Goal: Information Seeking & Learning: Learn about a topic

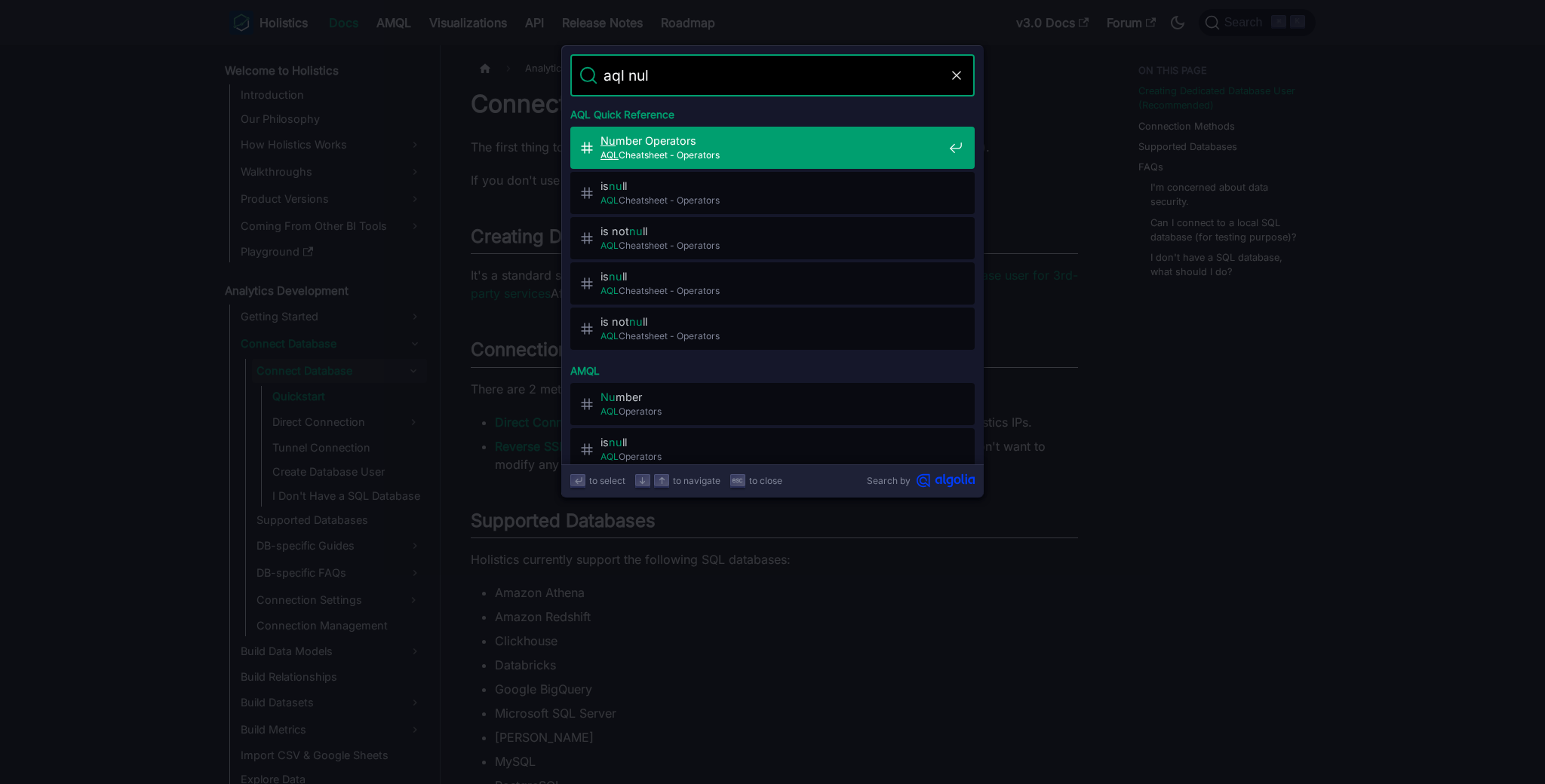
type input "aql null"
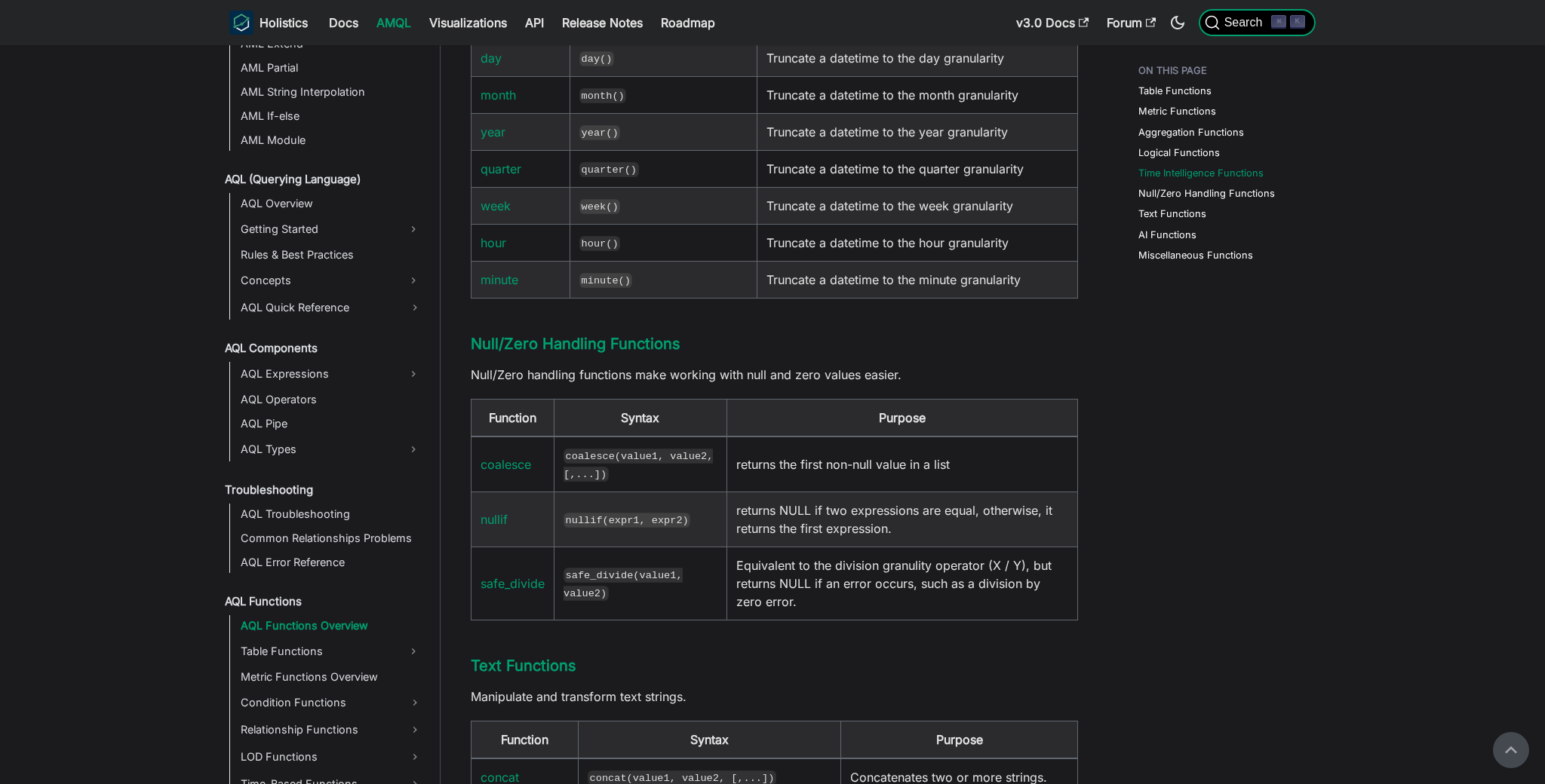
scroll to position [3837, 0]
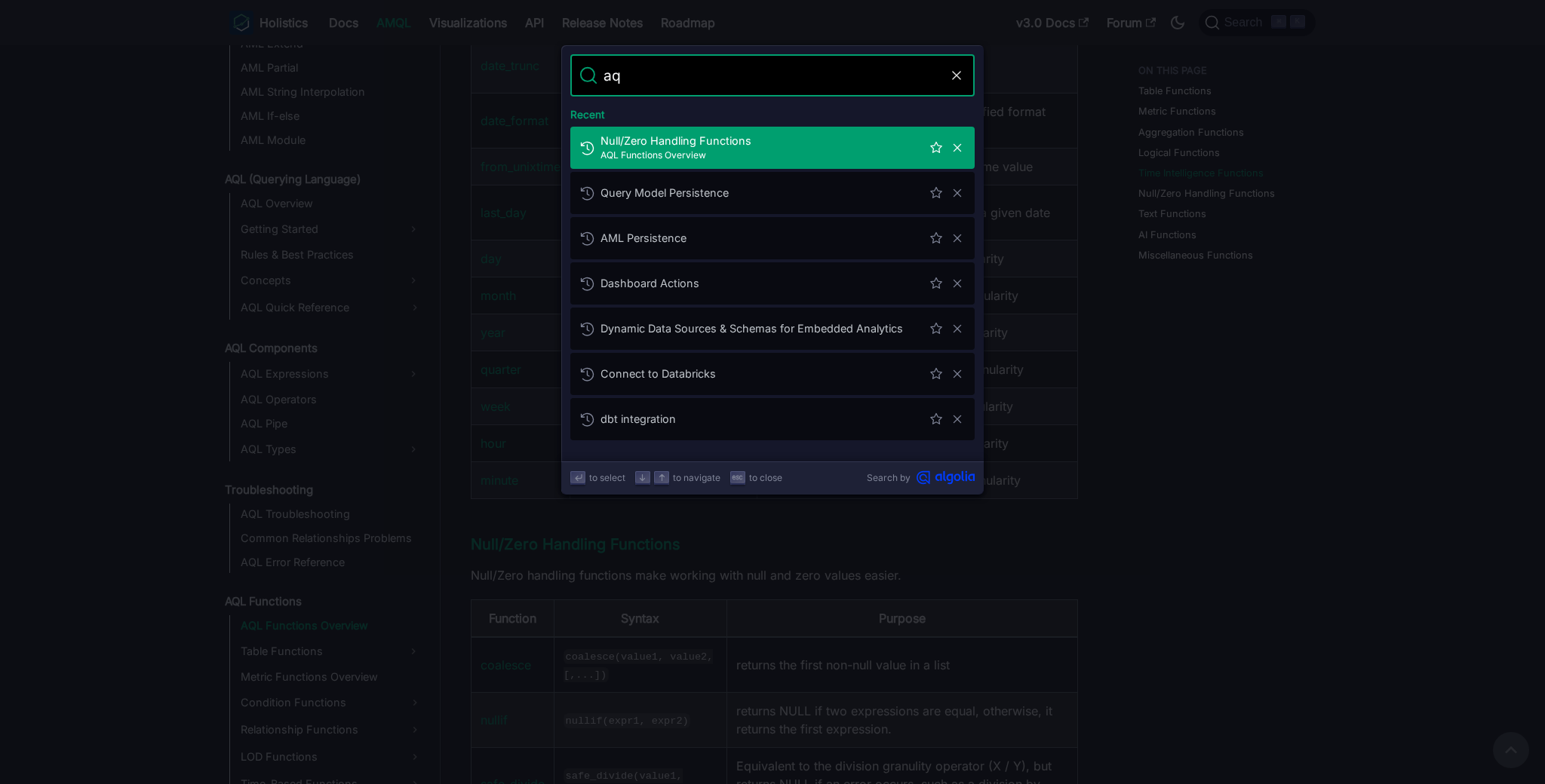
type input "aql"
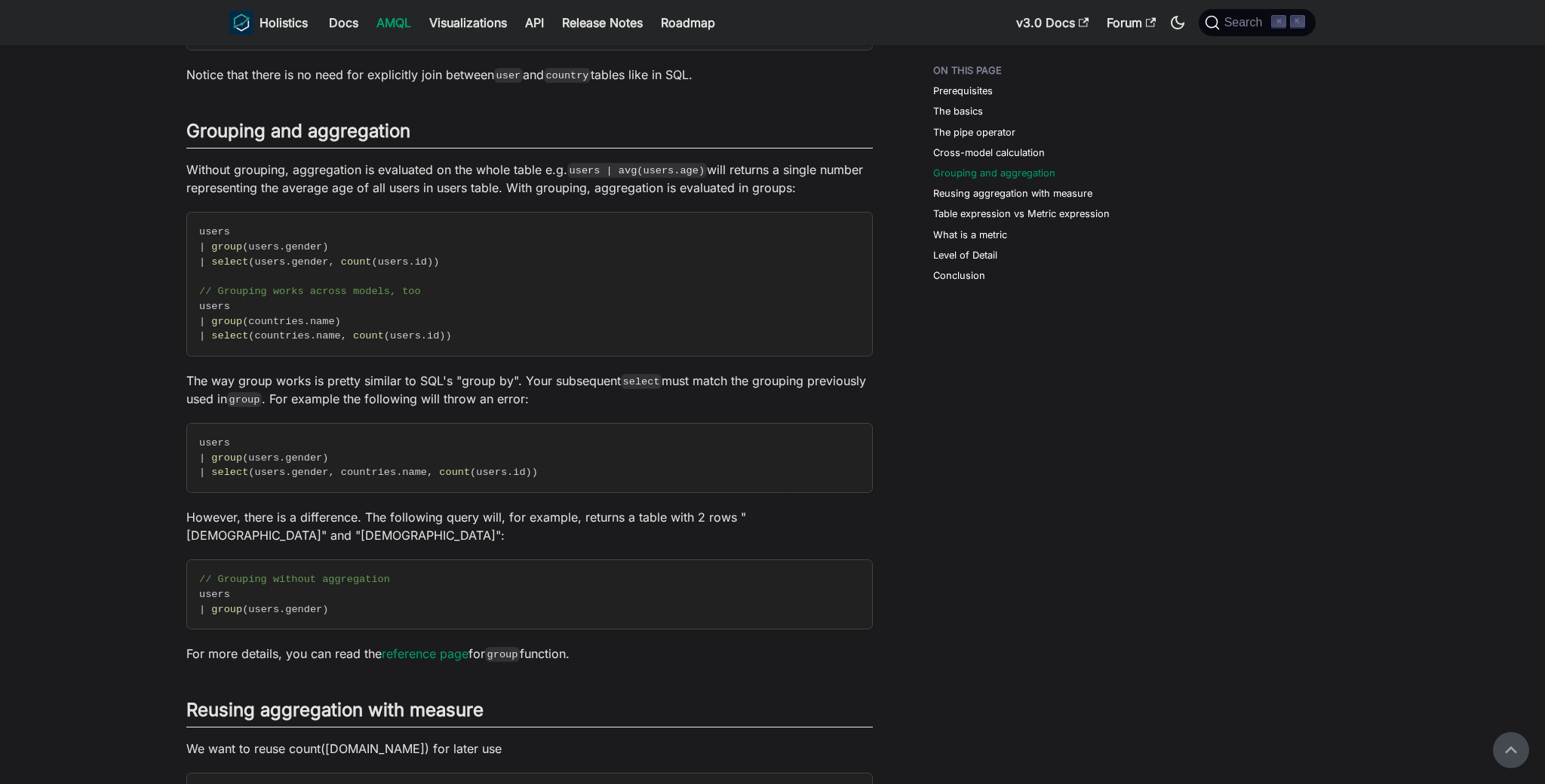
scroll to position [1323, 0]
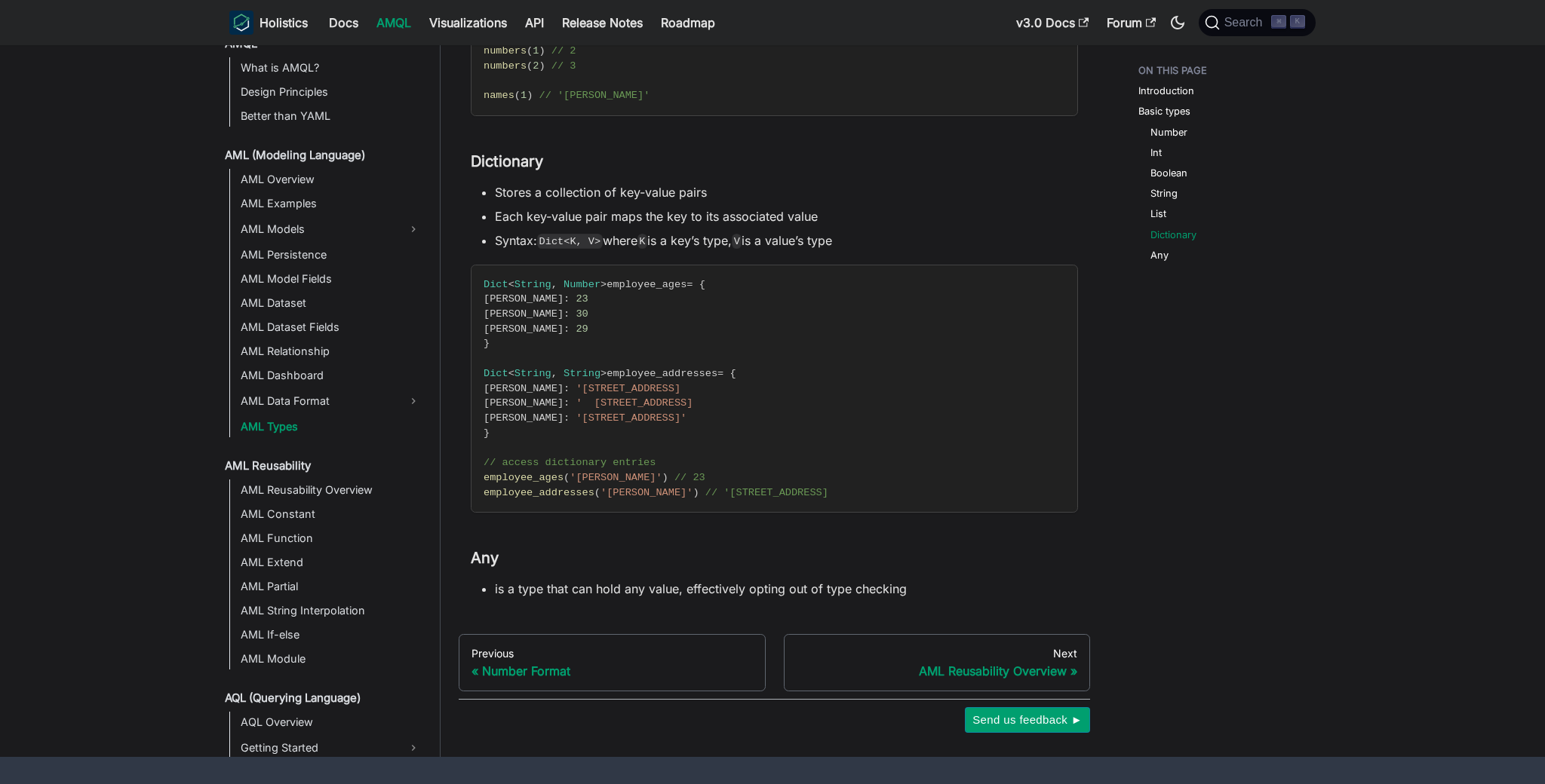
scroll to position [1396, 0]
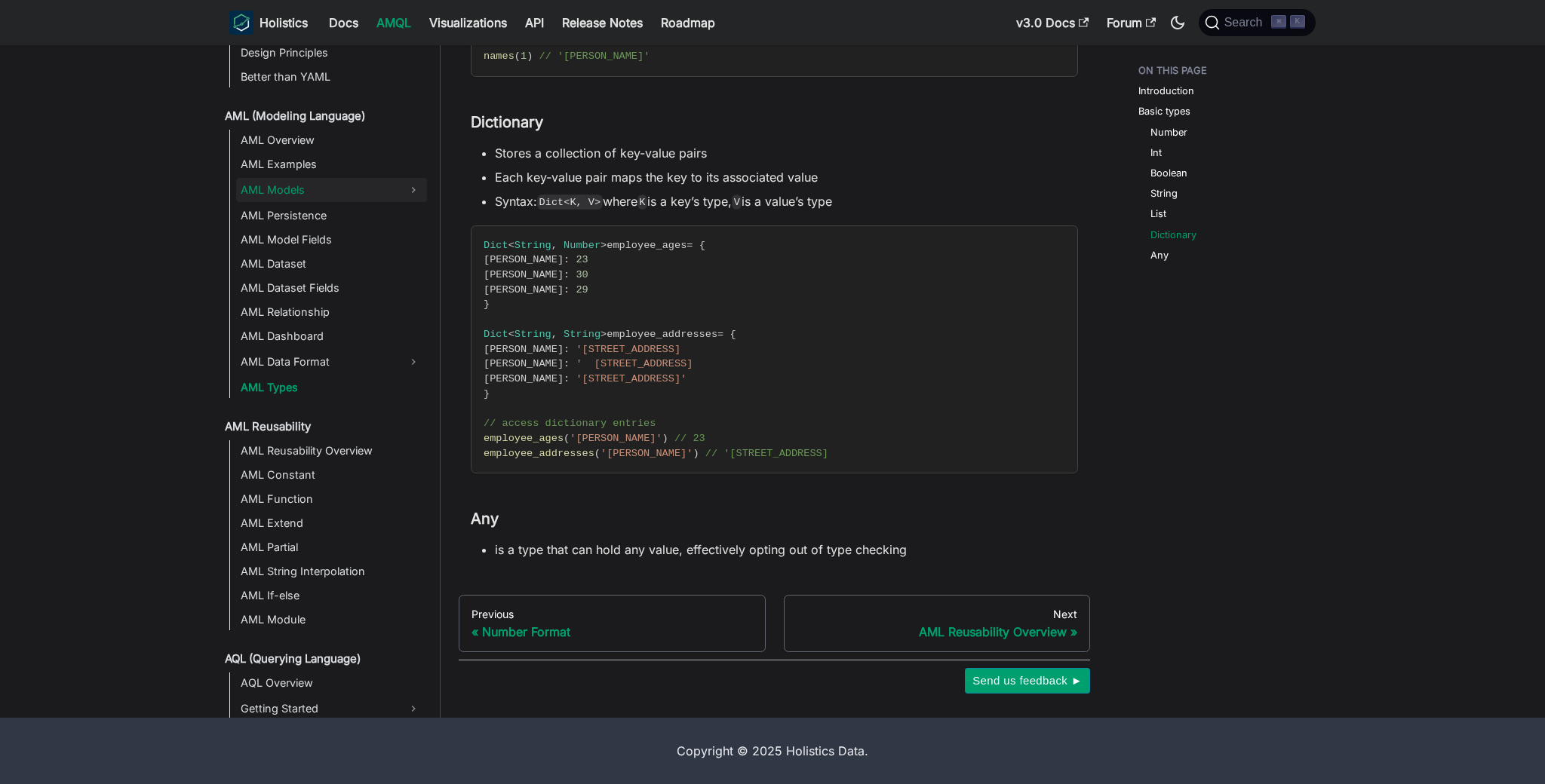
click at [323, 190] on link "AML Models" at bounding box center [317, 190] width 164 height 24
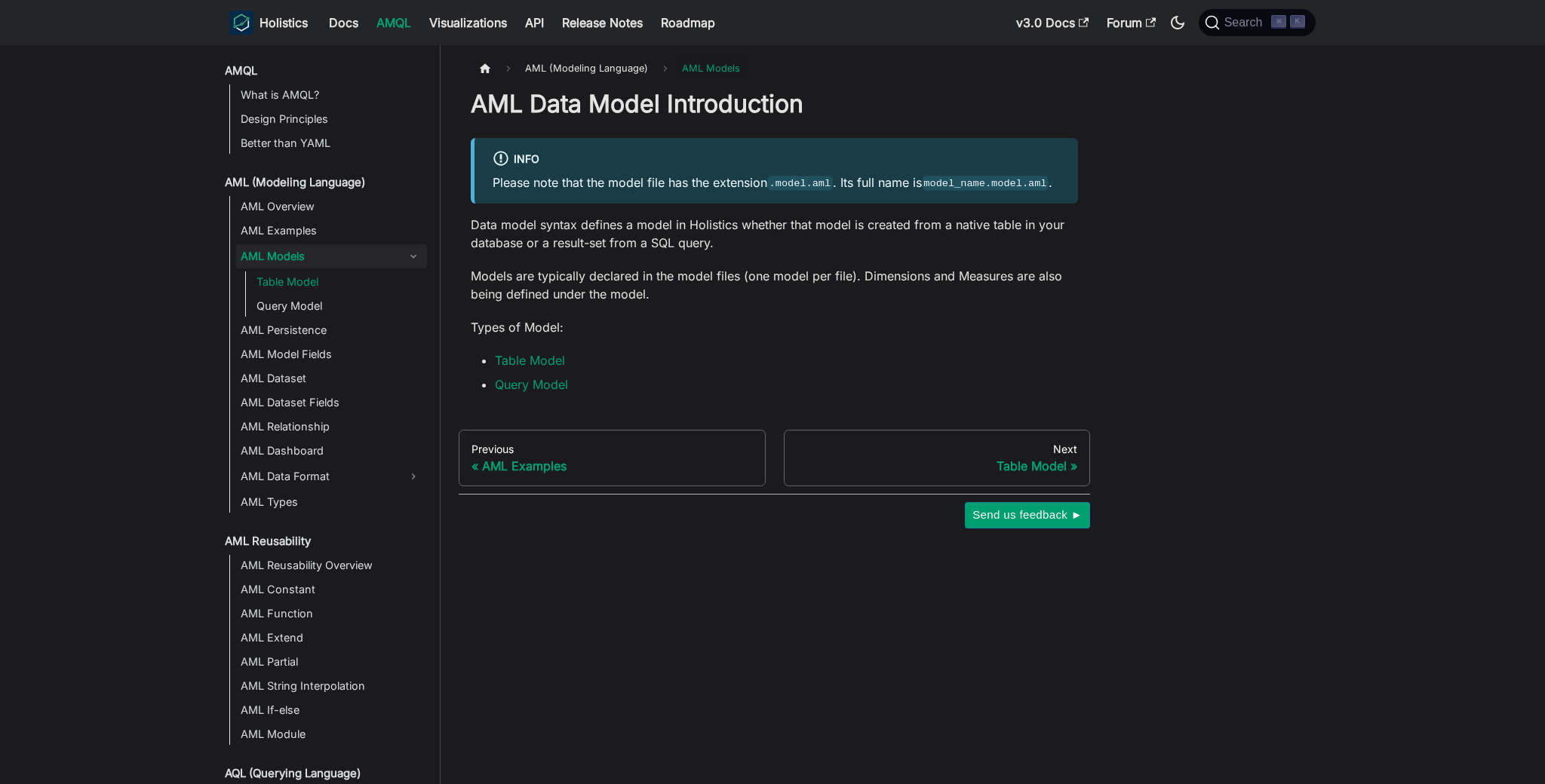
click at [359, 286] on link "Table Model" at bounding box center [340, 282] width 175 height 21
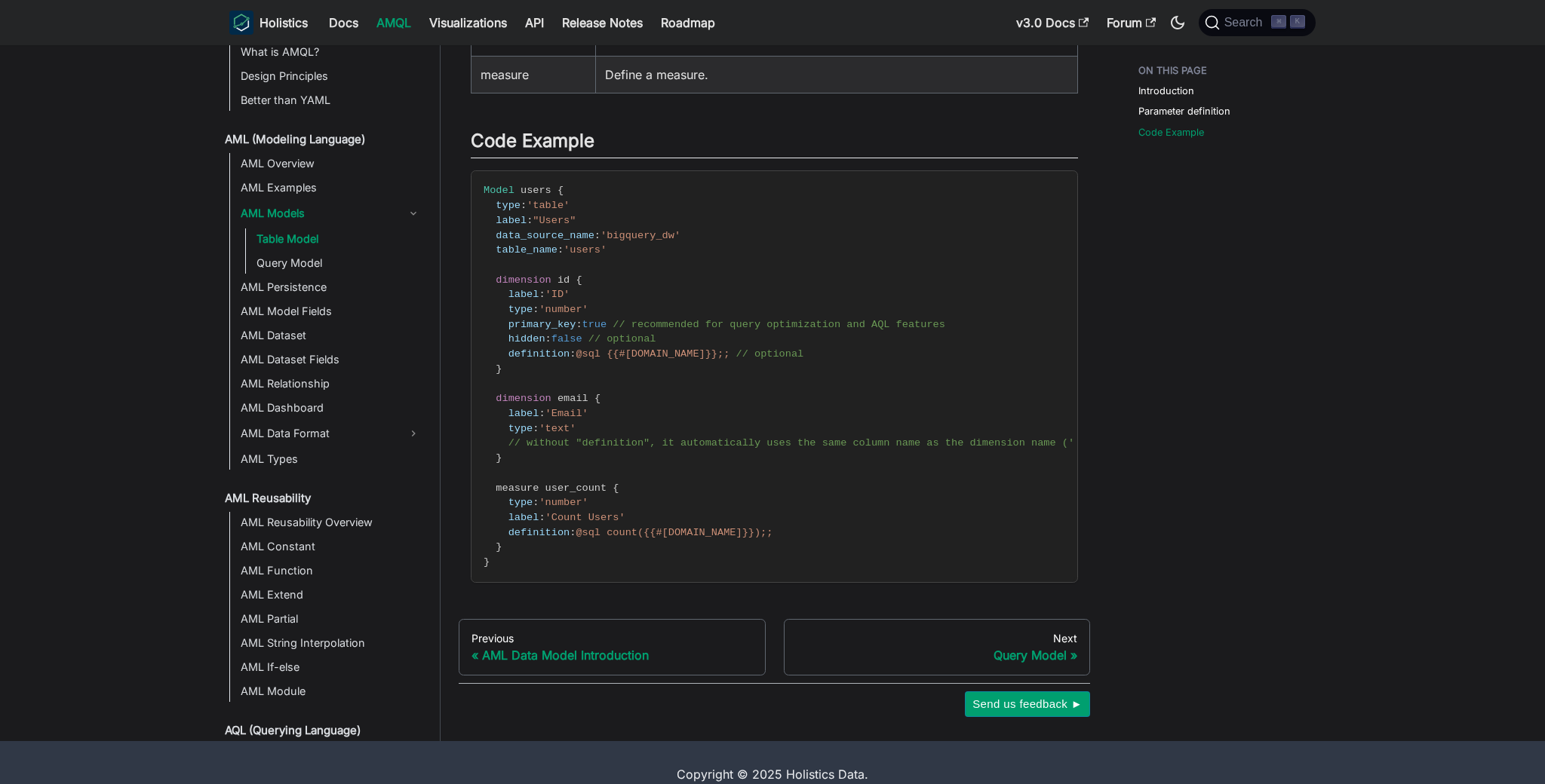
scroll to position [691, 0]
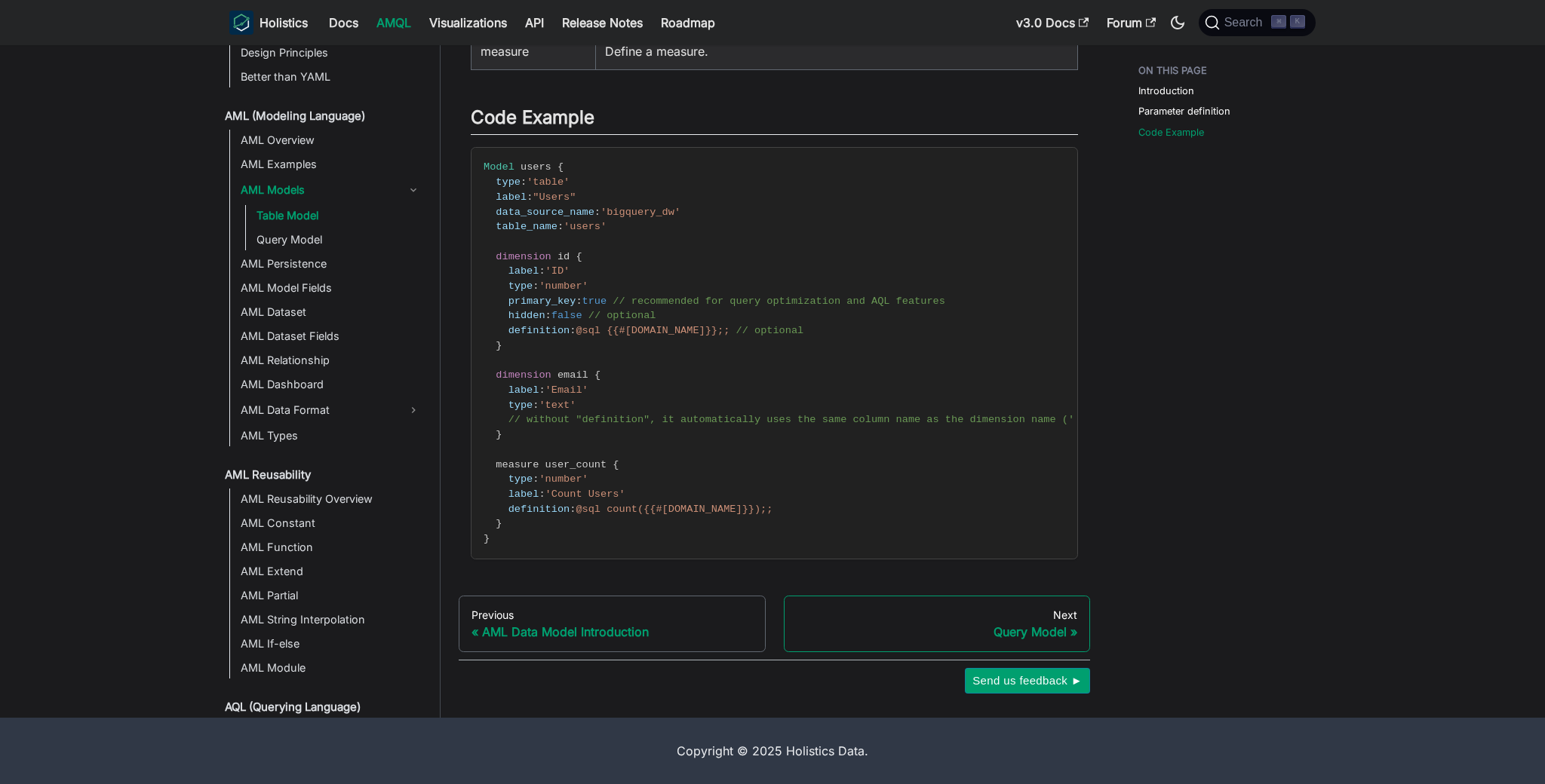
click at [920, 626] on div "Query Model" at bounding box center [937, 632] width 281 height 15
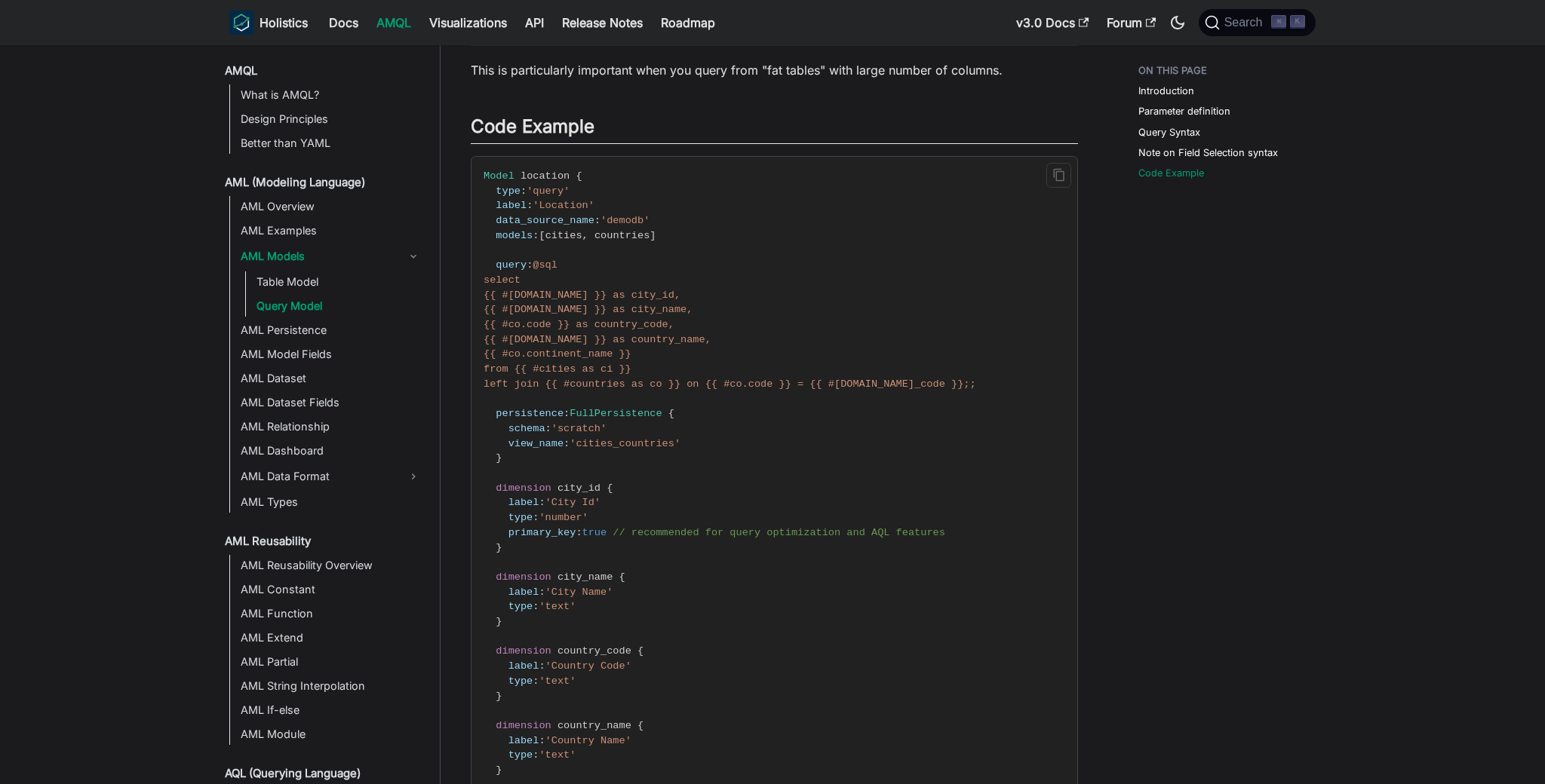
scroll to position [2282, 0]
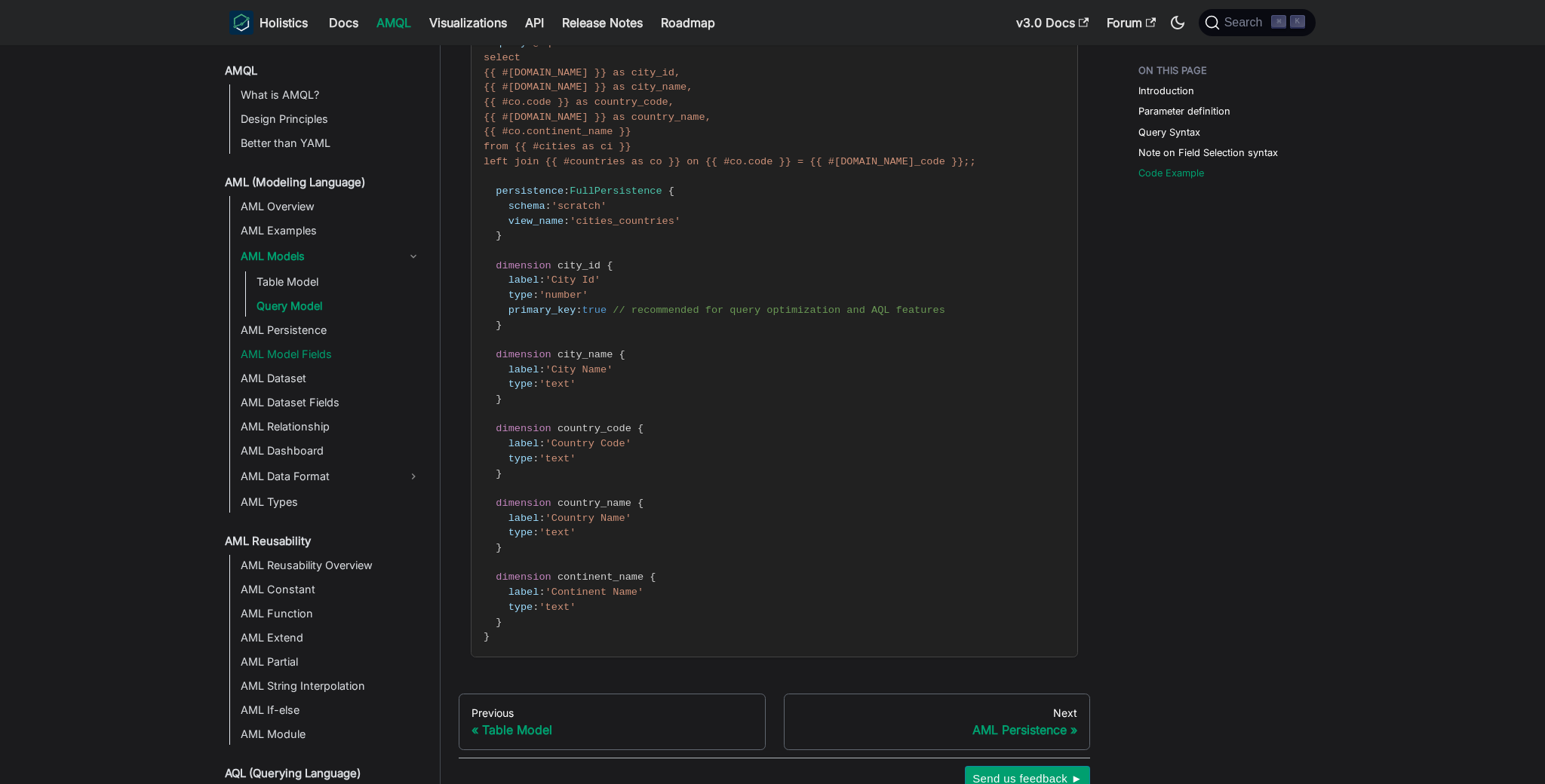
click at [350, 359] on link "AML Model Fields" at bounding box center [331, 354] width 190 height 21
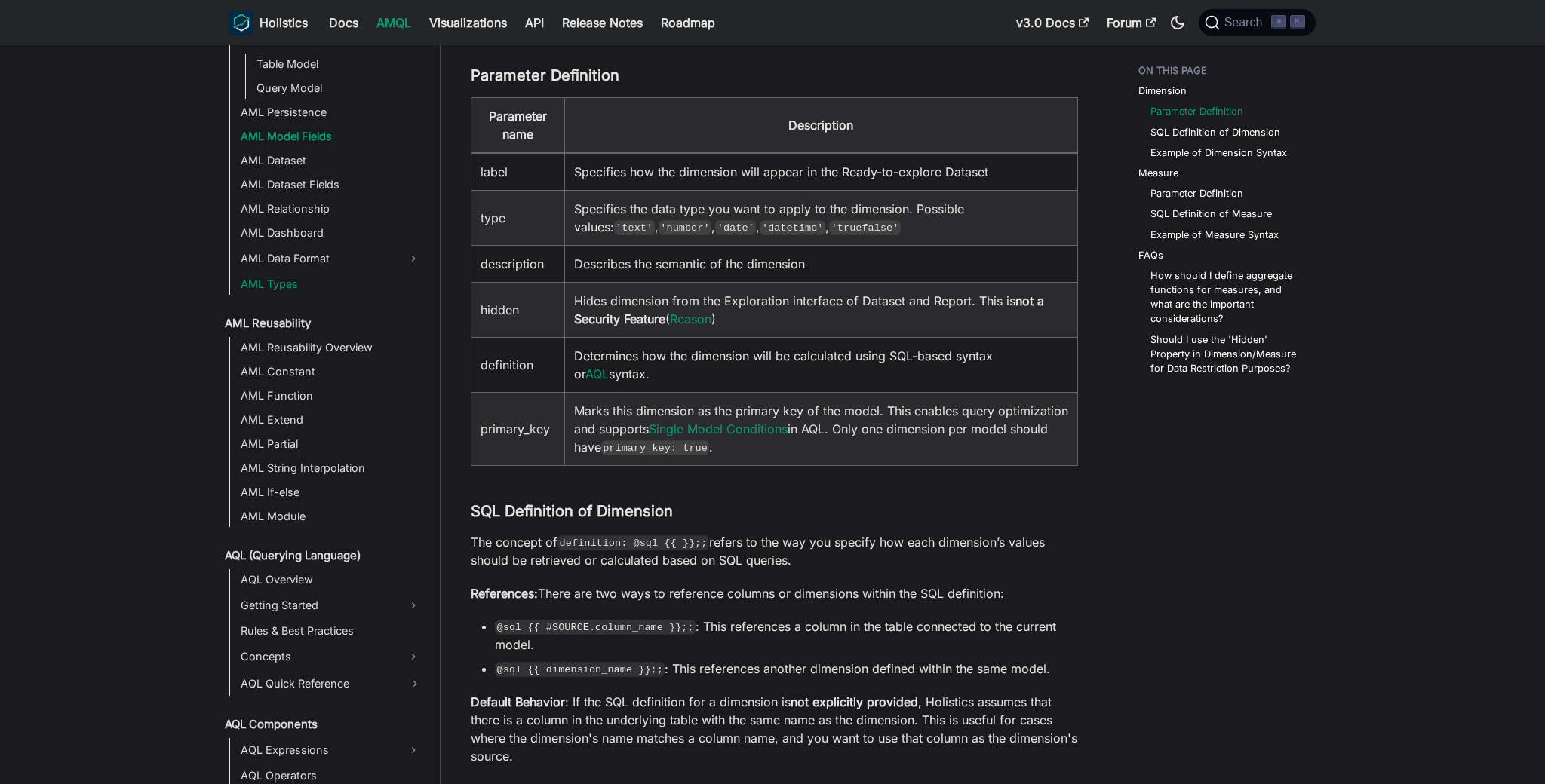
scroll to position [322, 0]
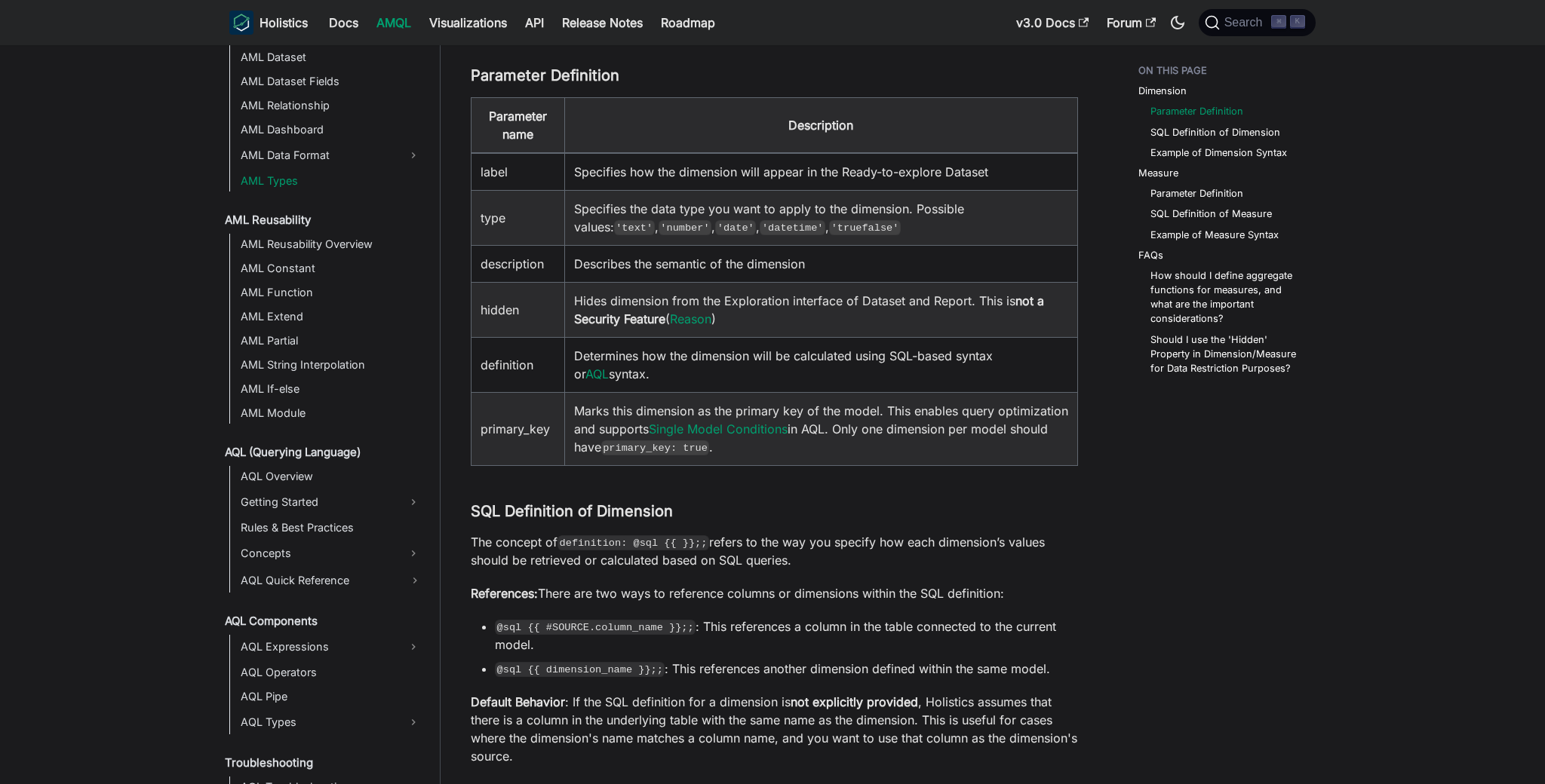
click at [335, 187] on link "AML Types" at bounding box center [331, 181] width 190 height 21
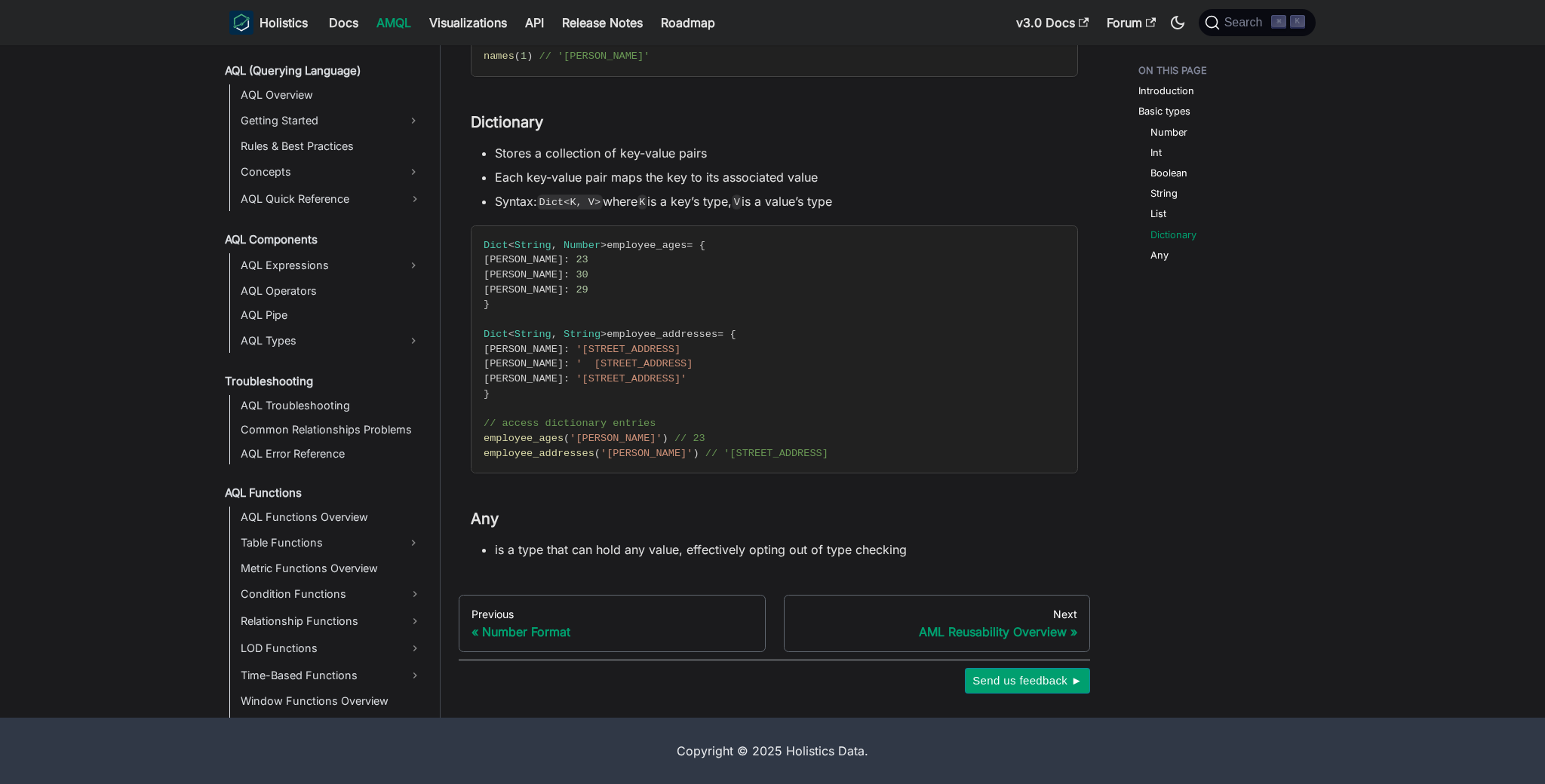
scroll to position [636, 0]
click at [427, 202] on link "AQL Quick Reference" at bounding box center [331, 200] width 190 height 24
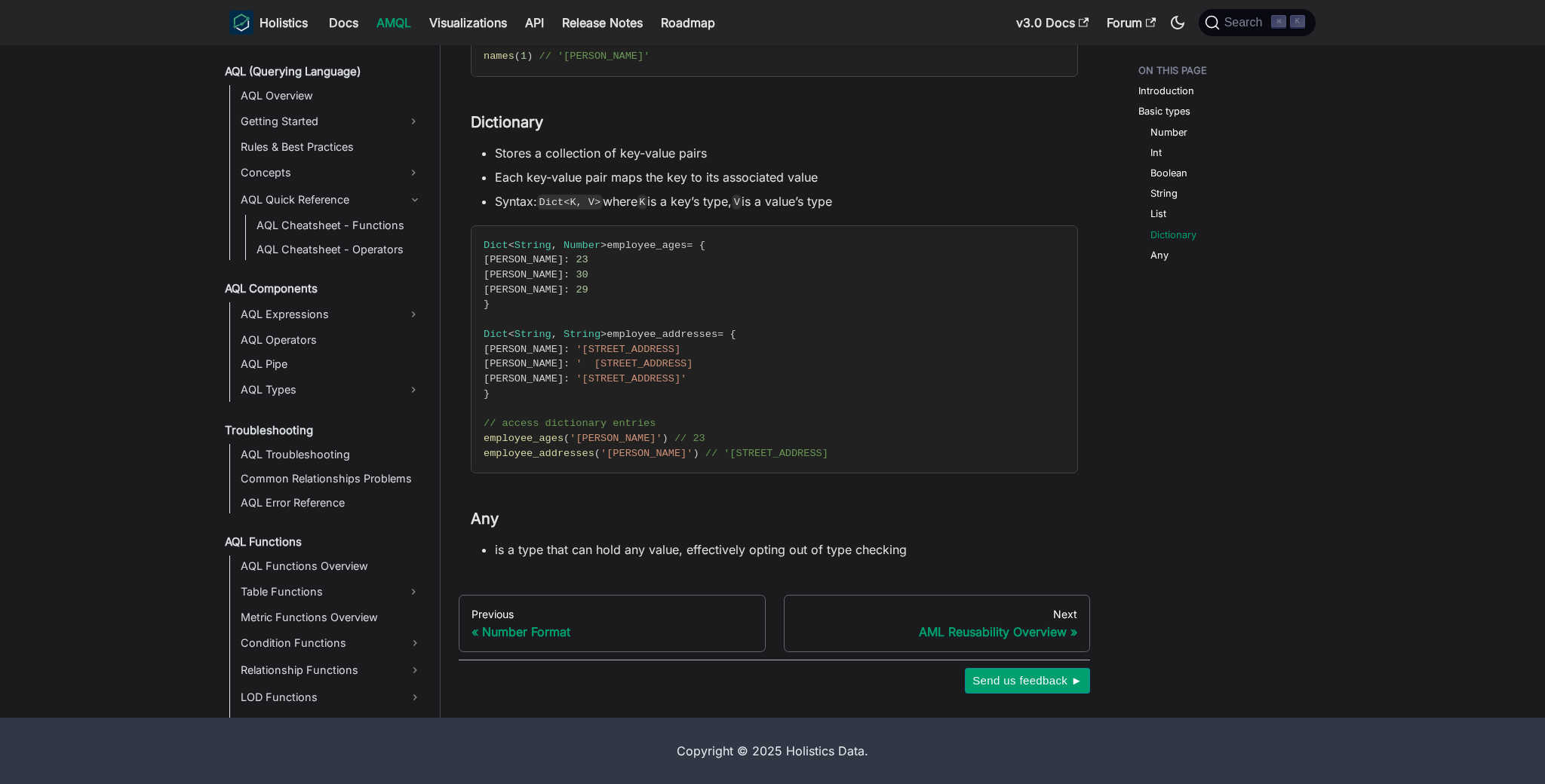
click at [412, 237] on ul "AQL Cheatsheet - Functions AQL Cheatsheet - Operators" at bounding box center [336, 238] width 182 height 45
click at [376, 243] on link "AQL Cheatsheet - Operators" at bounding box center [340, 250] width 175 height 21
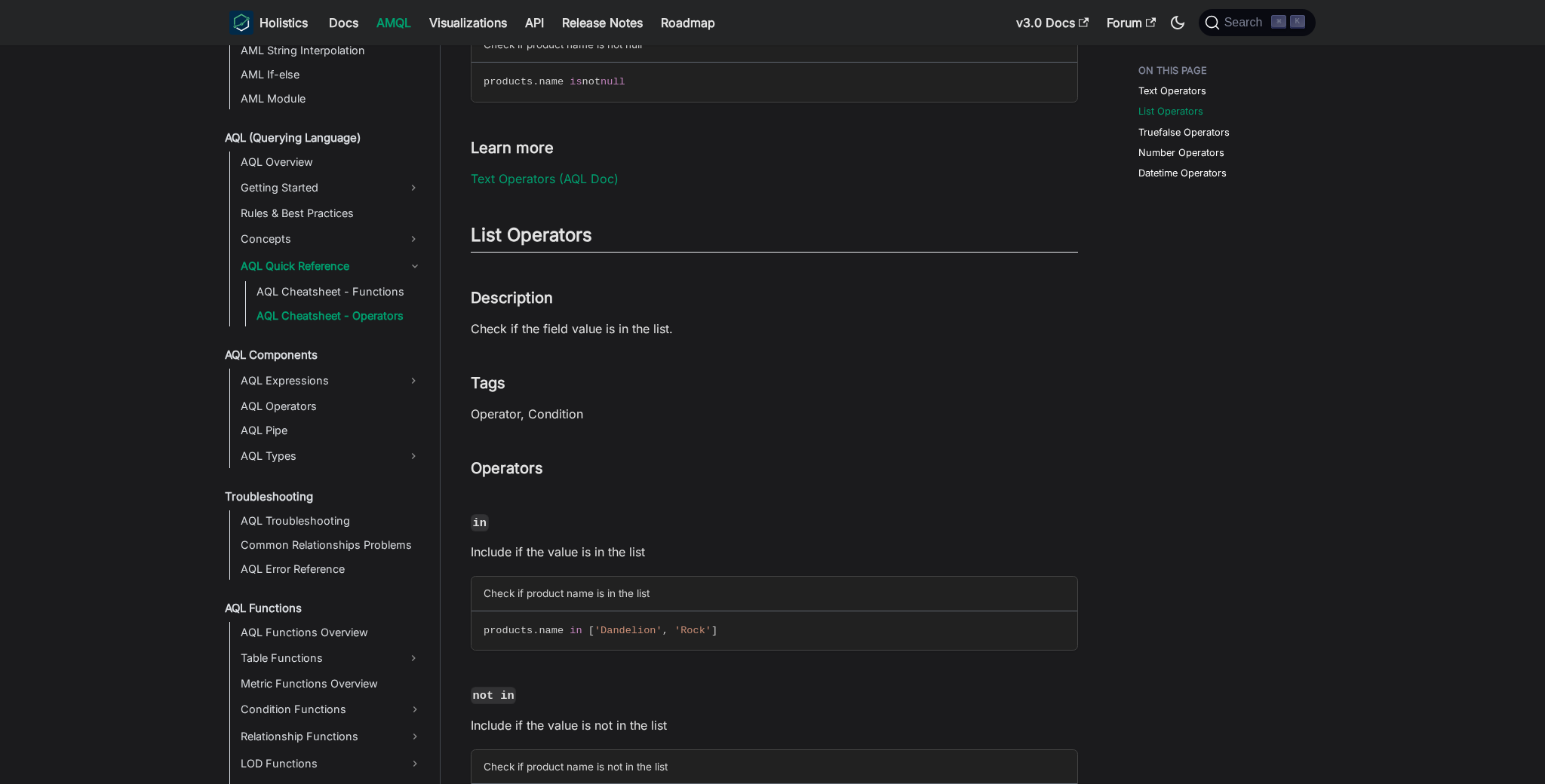
scroll to position [1886, 0]
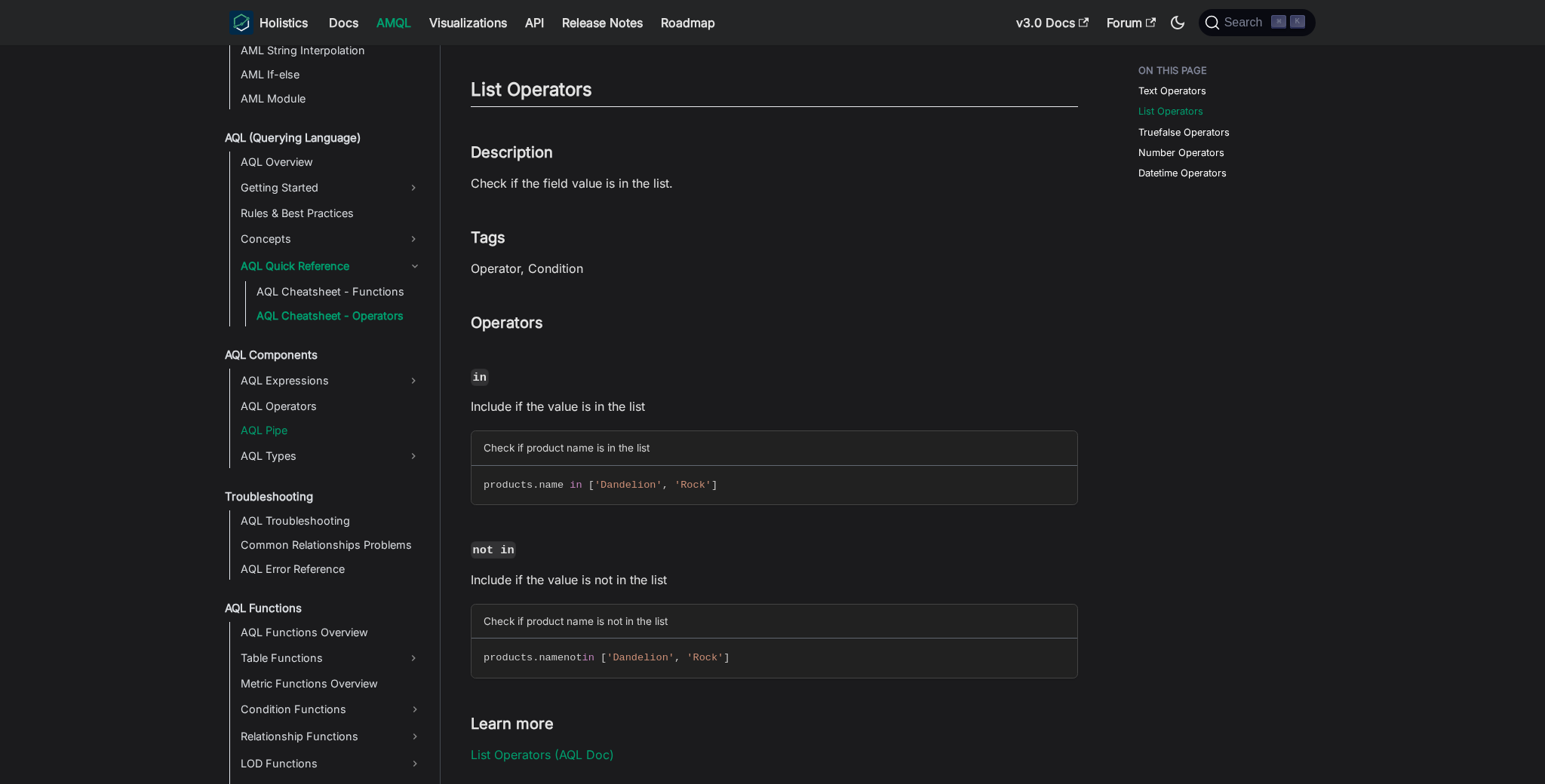
click at [347, 421] on link "AQL Pipe" at bounding box center [331, 431] width 190 height 21
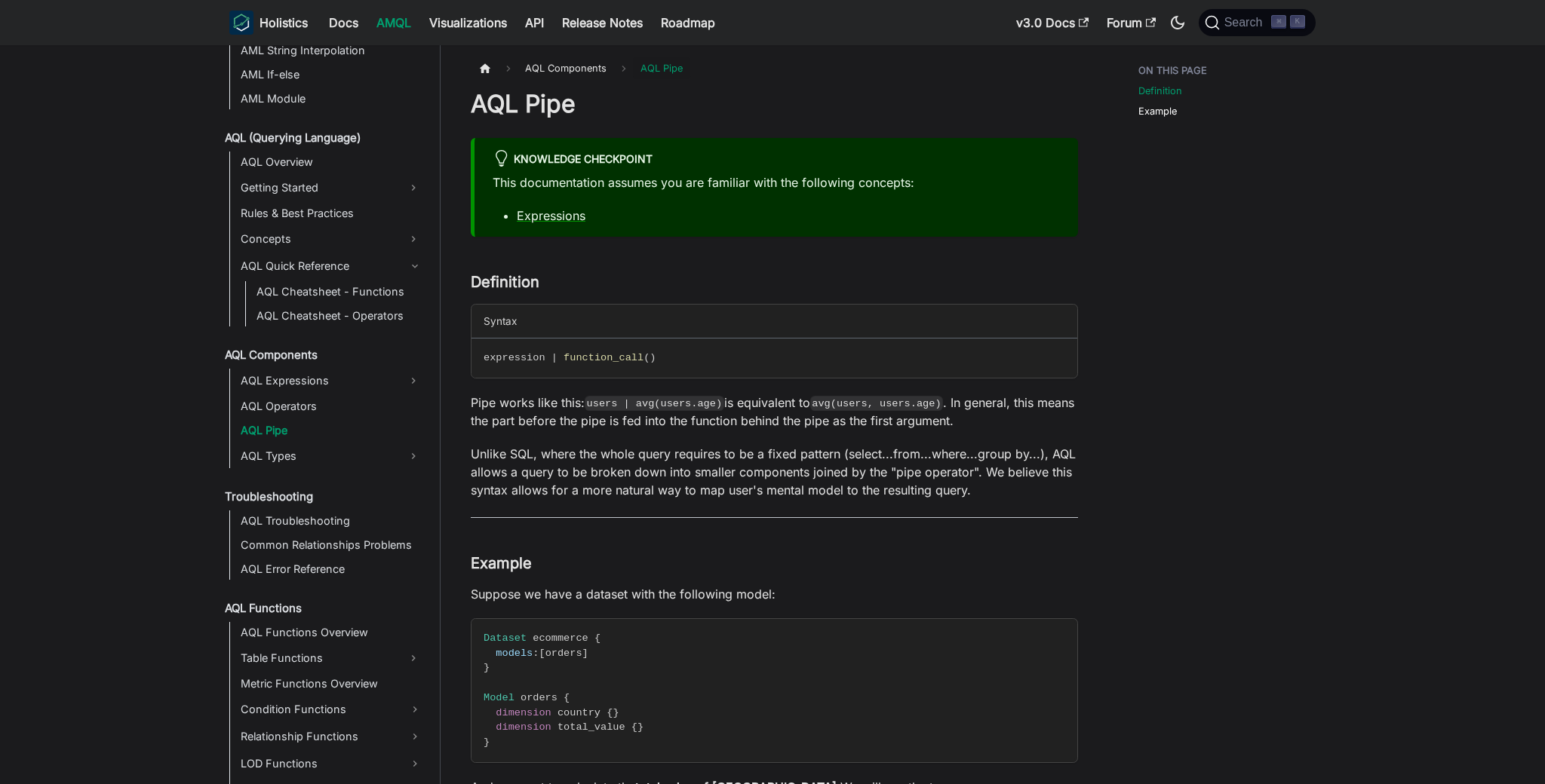
click at [370, 468] on ul "AMQL What is AMQL? Design Principles Better than YAML AML (Modeling Language) A…" at bounding box center [323, 242] width 207 height 1635
click at [400, 461] on link "AQL Types" at bounding box center [317, 456] width 164 height 24
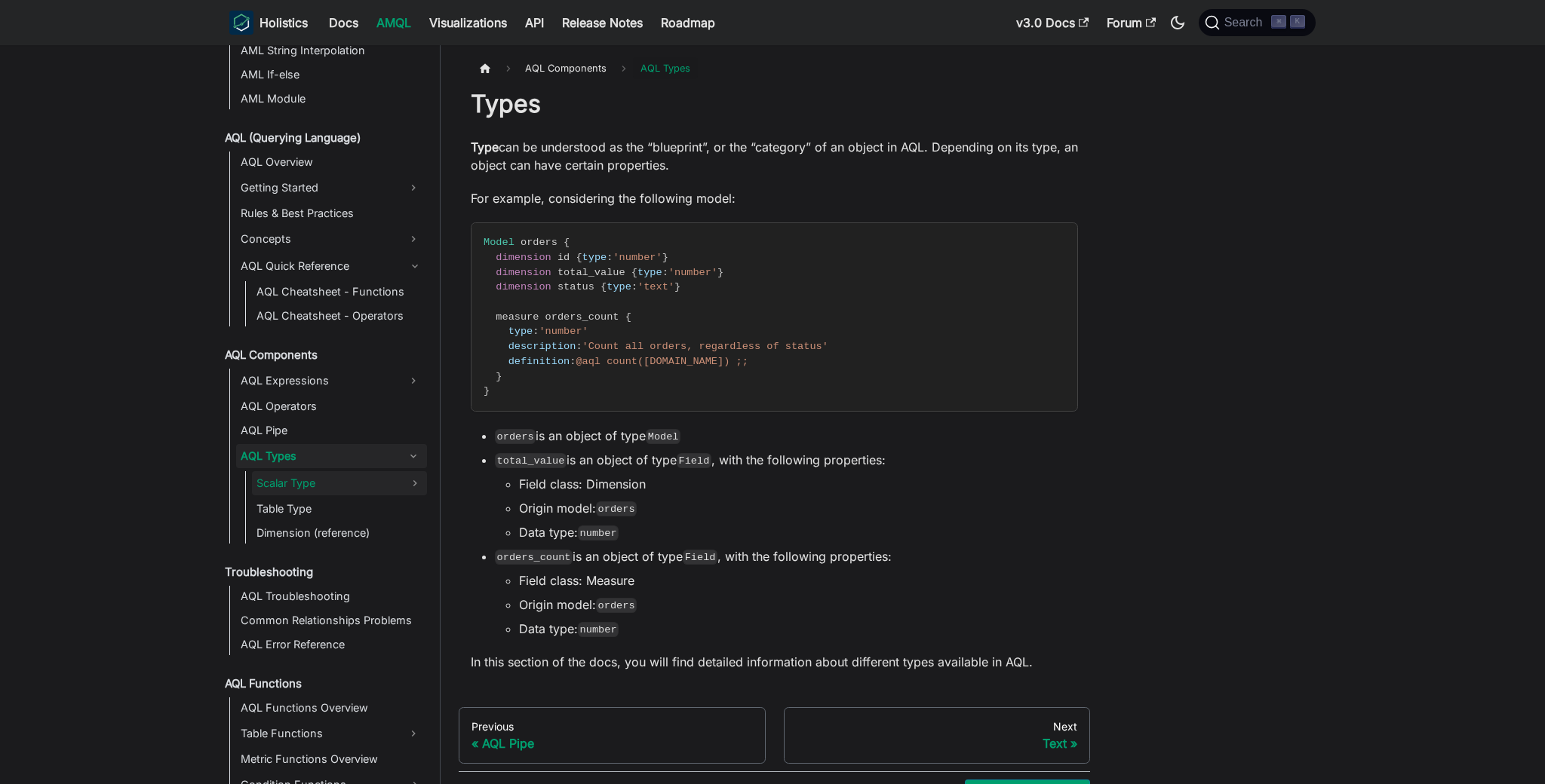
click at [369, 486] on link "Scalar Type" at bounding box center [340, 484] width 175 height 24
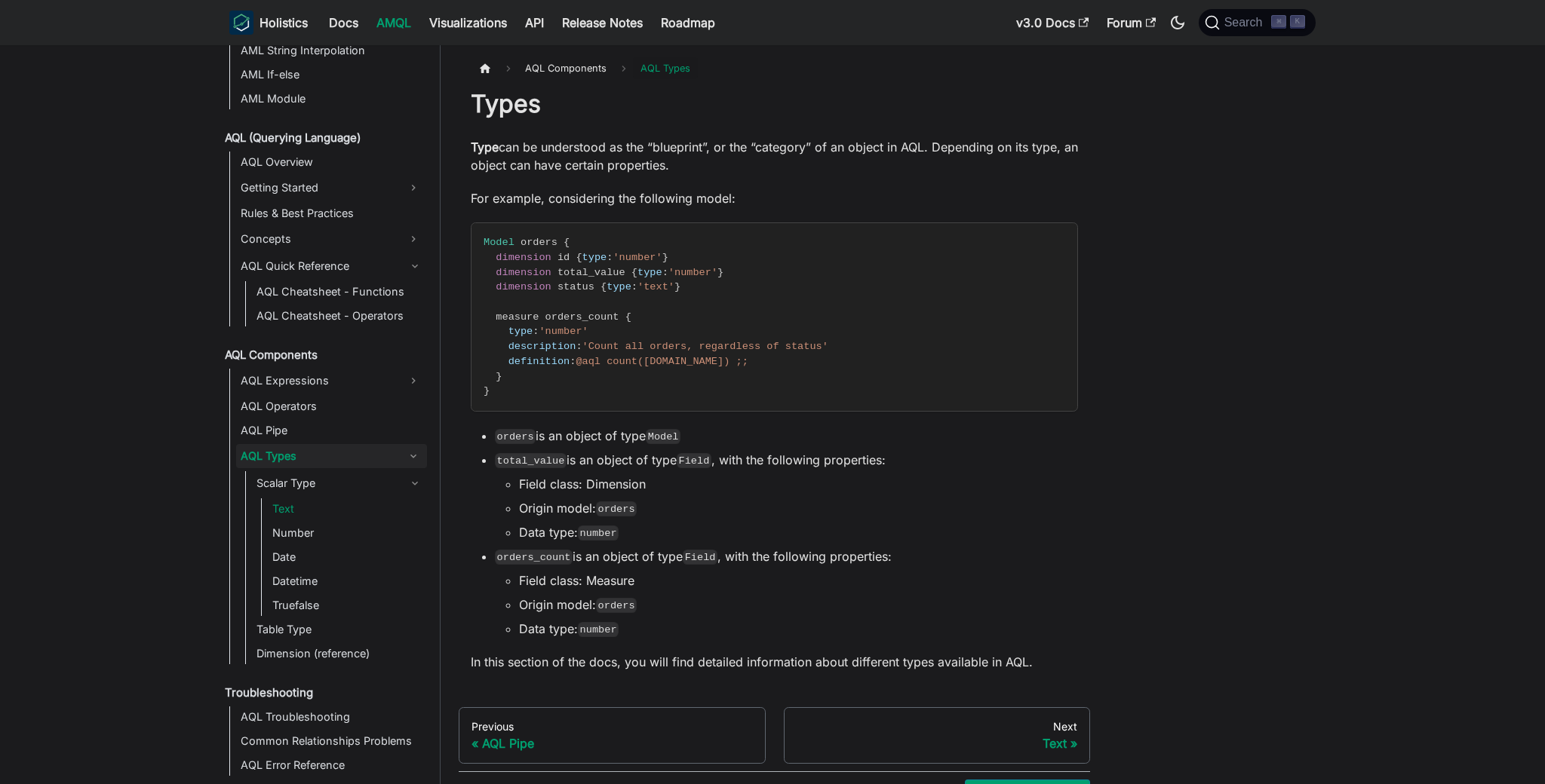
click at [329, 510] on link "Text" at bounding box center [347, 509] width 160 height 21
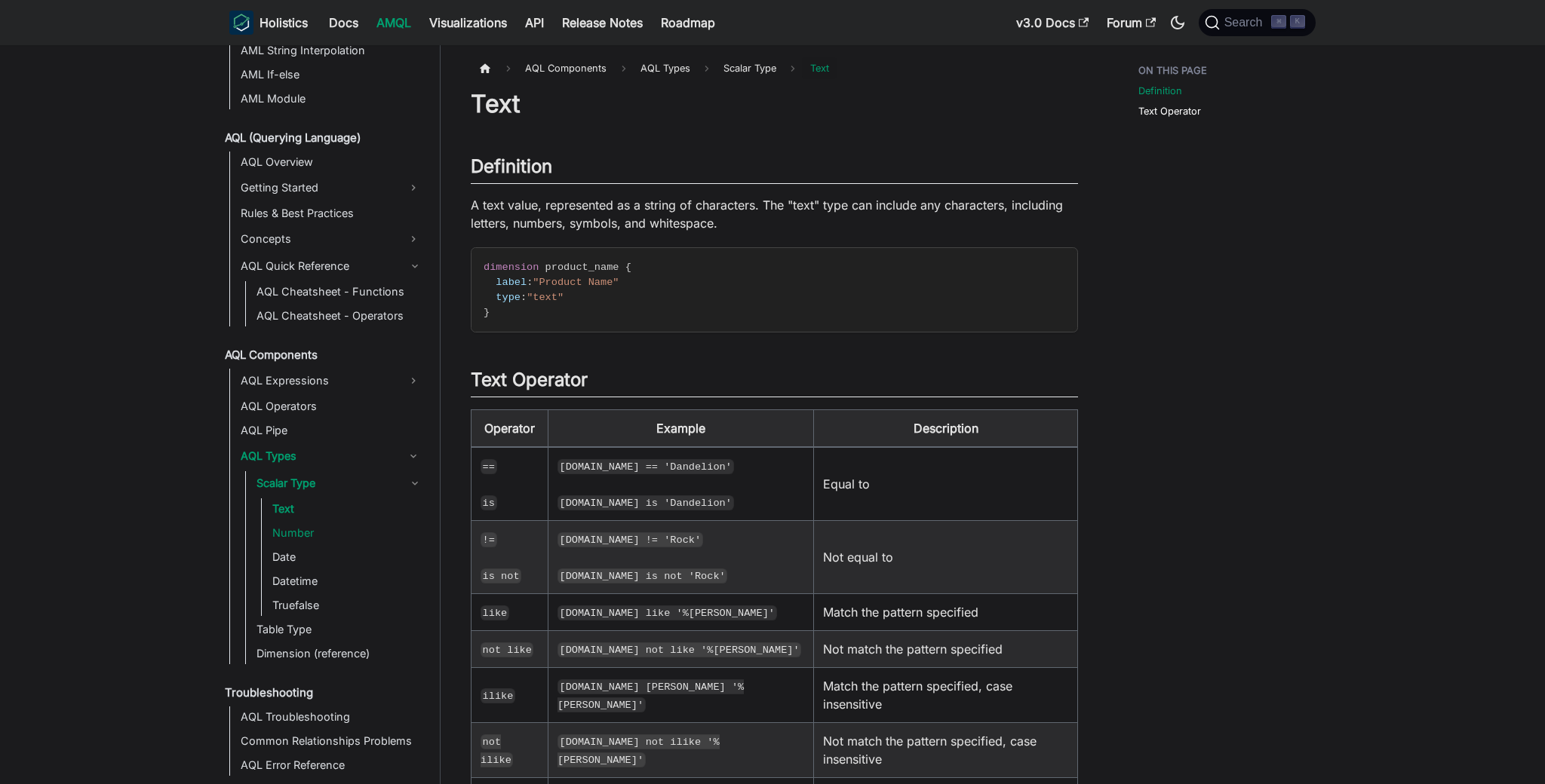
click at [332, 525] on link "Number" at bounding box center [347, 533] width 160 height 21
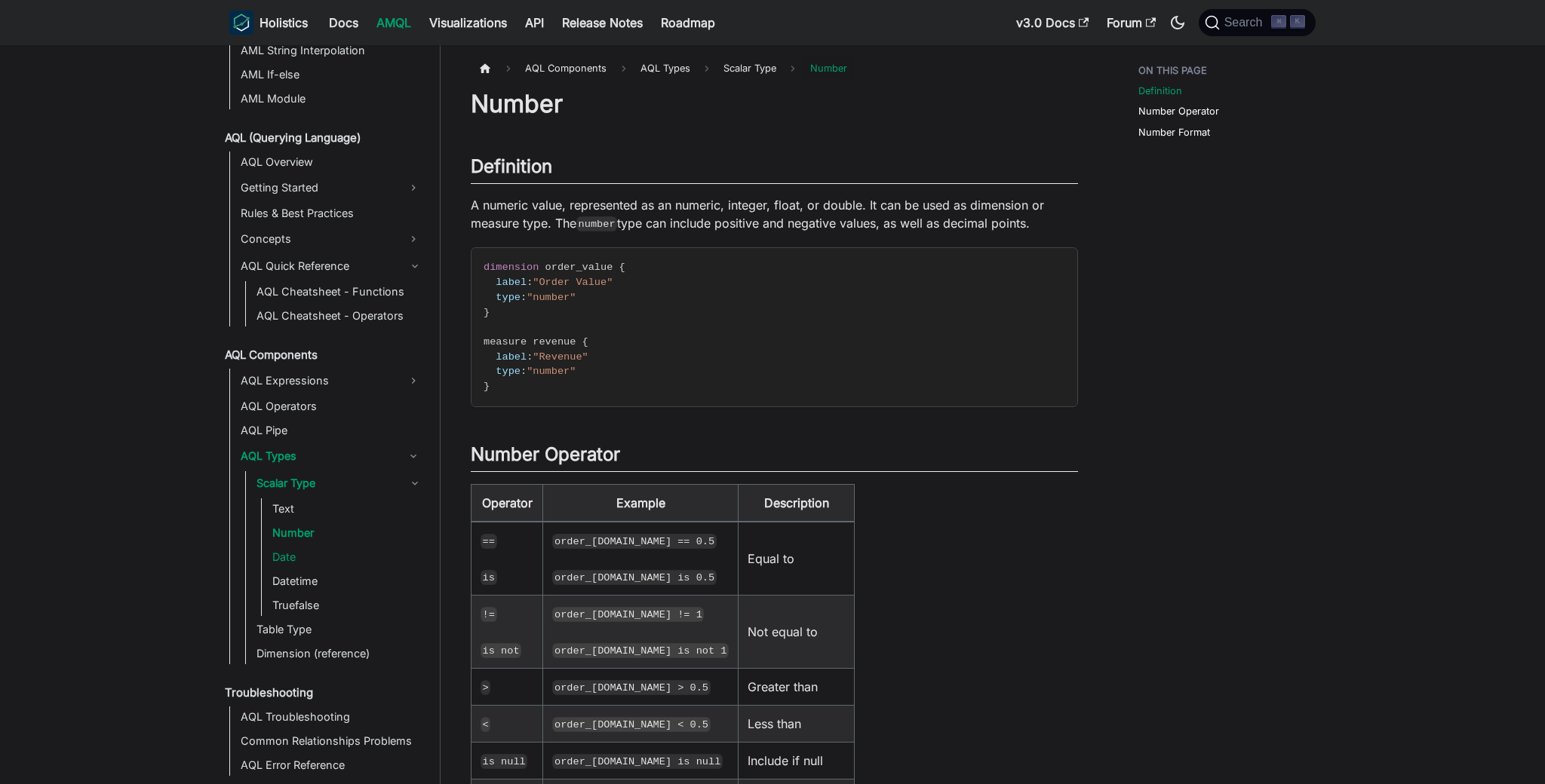
click at [329, 546] on link "Date" at bounding box center [347, 557] width 160 height 21
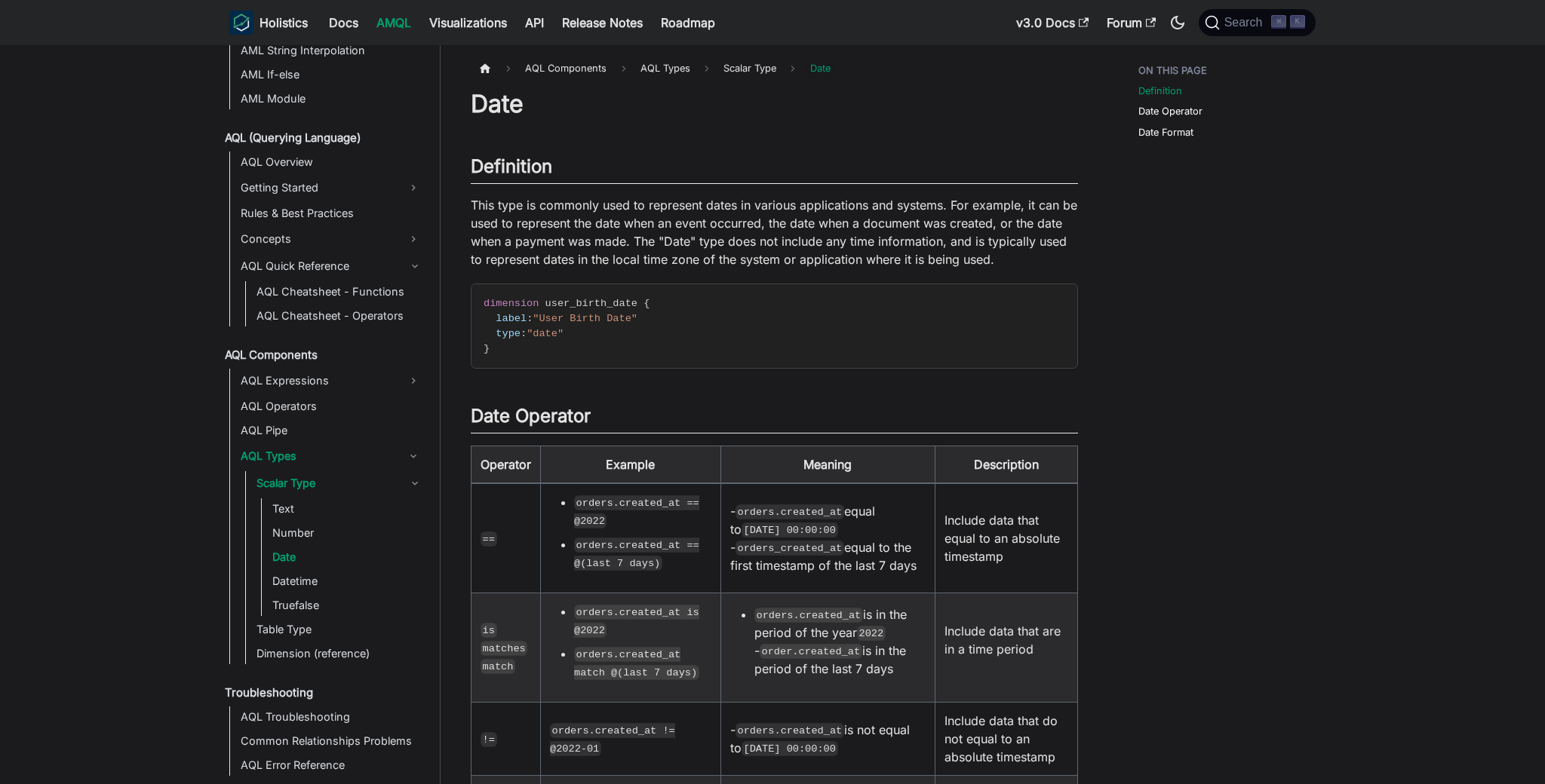
click at [328, 561] on link "Date" at bounding box center [347, 557] width 160 height 21
click at [332, 582] on link "Datetime" at bounding box center [347, 582] width 160 height 21
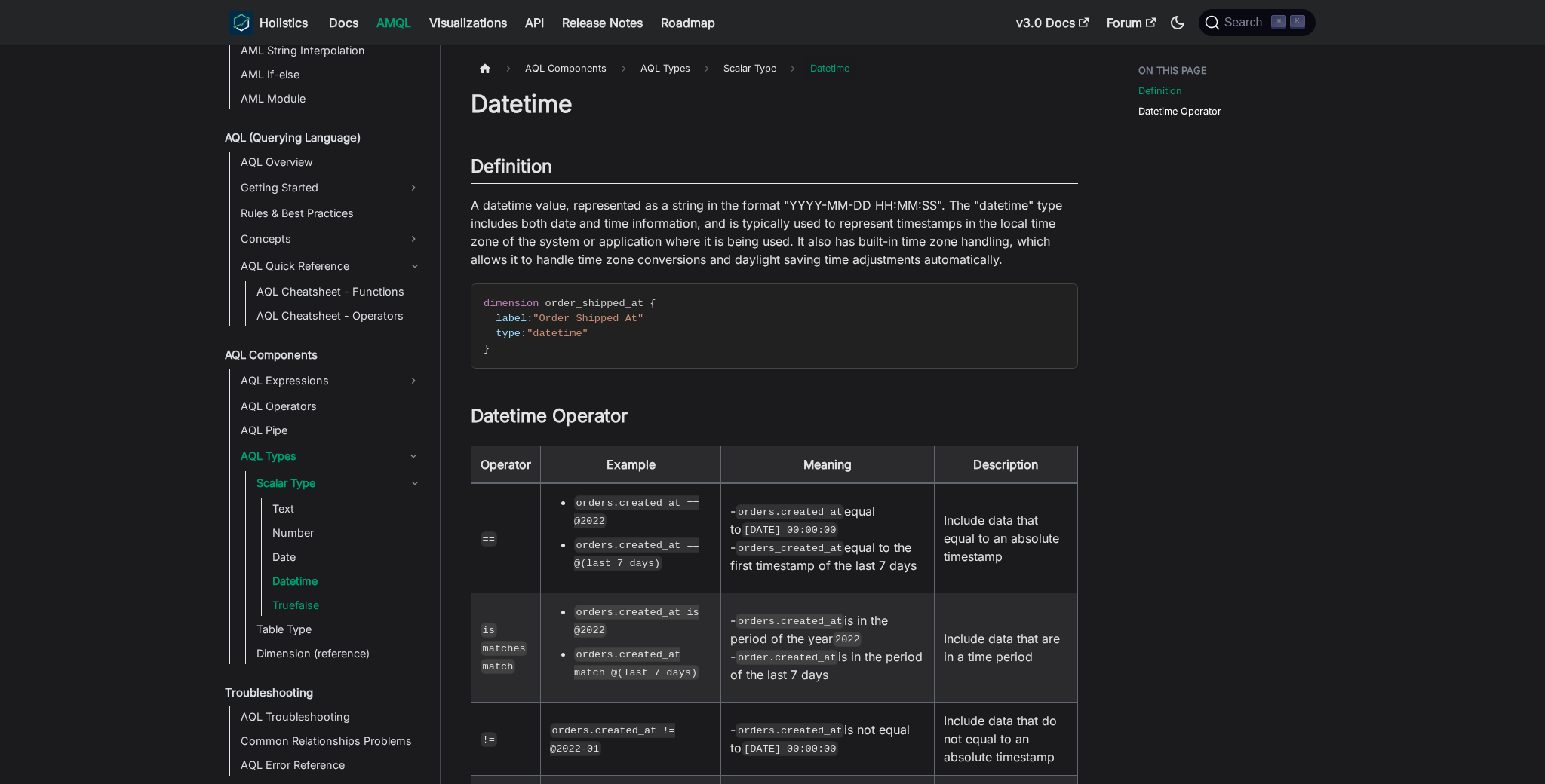
click at [342, 600] on link "Truefalse" at bounding box center [347, 606] width 160 height 21
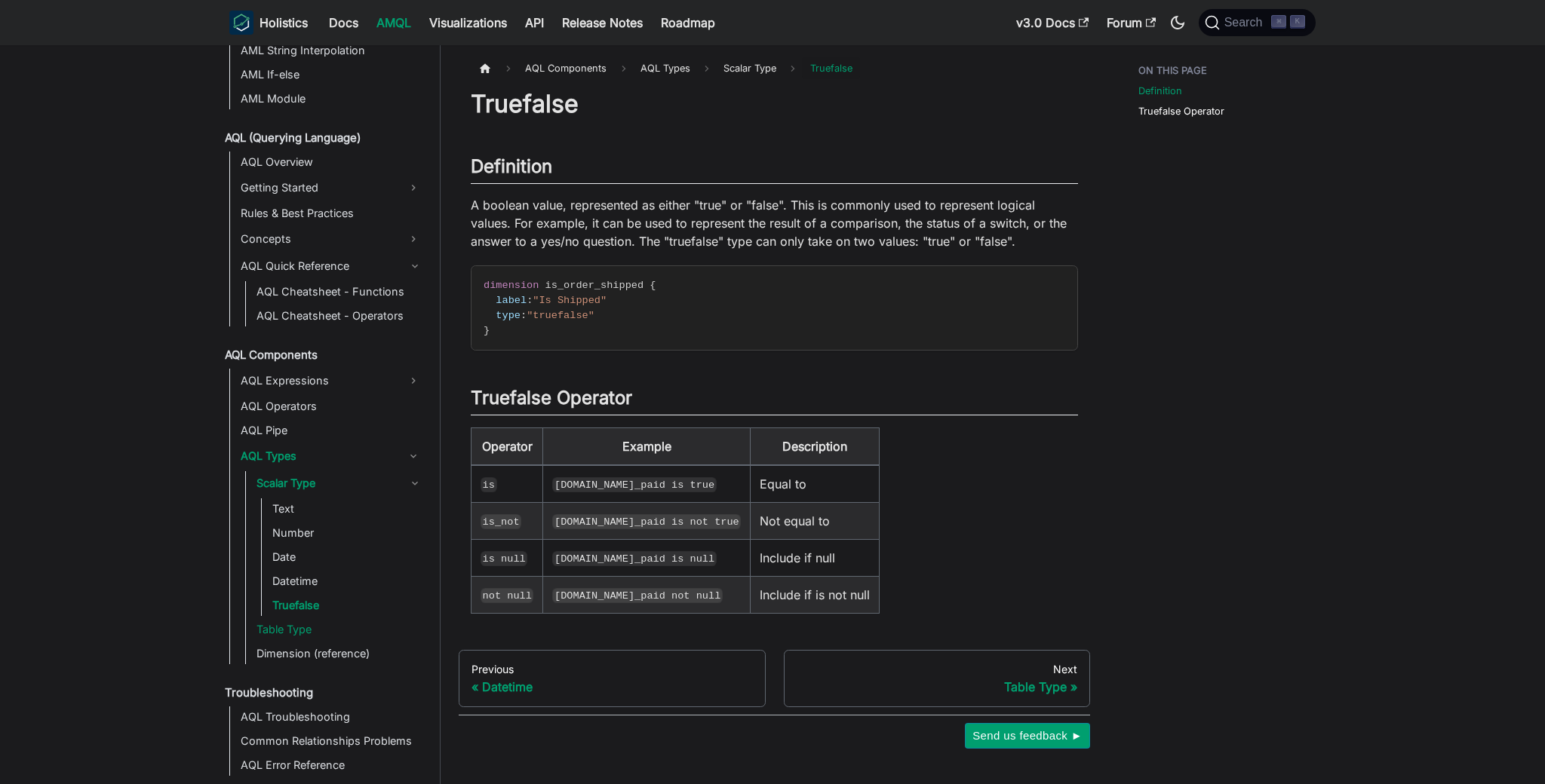
click at [316, 622] on link "Table Type" at bounding box center [340, 630] width 175 height 21
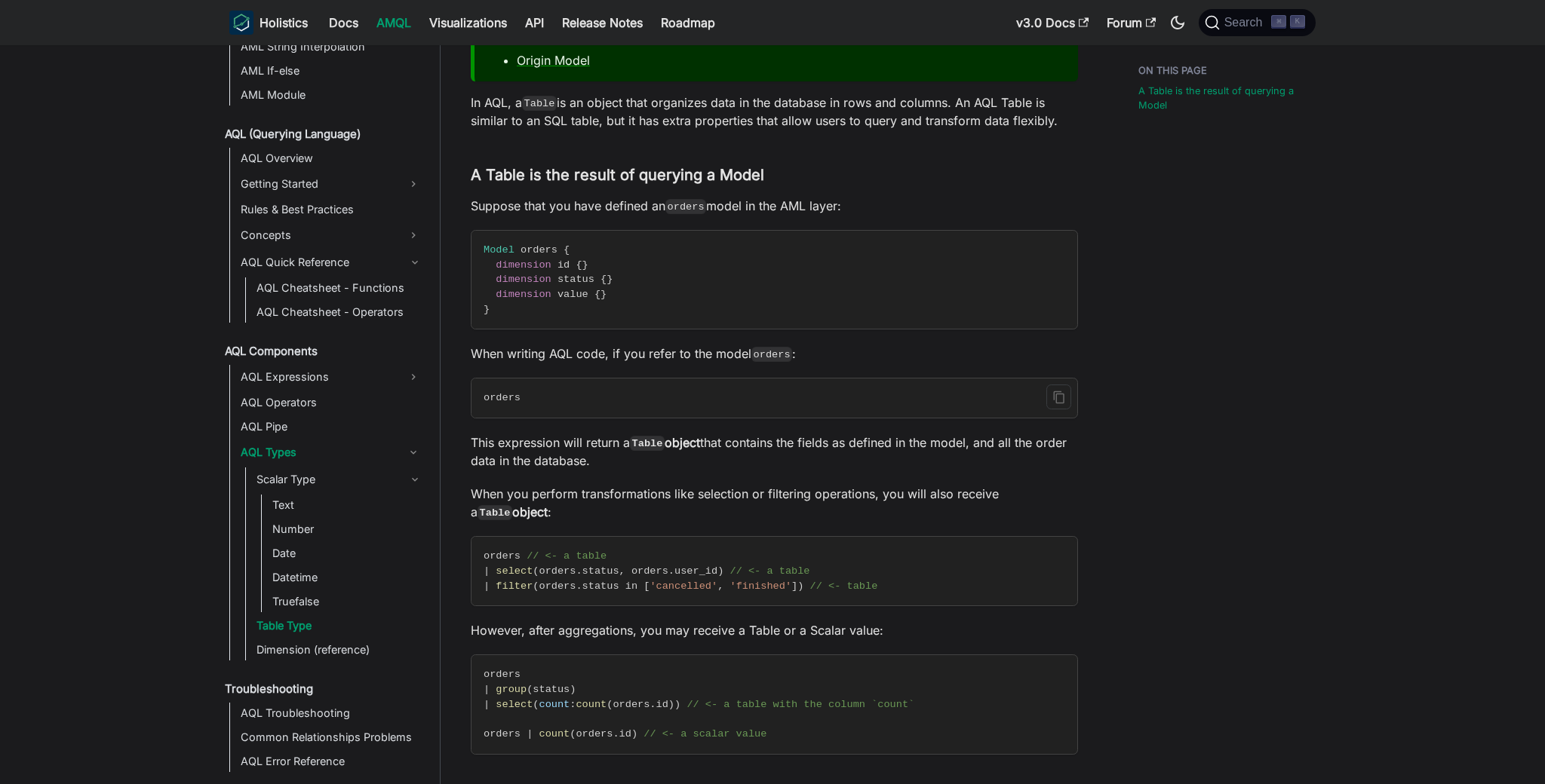
scroll to position [353, 0]
